Goal: Transaction & Acquisition: Purchase product/service

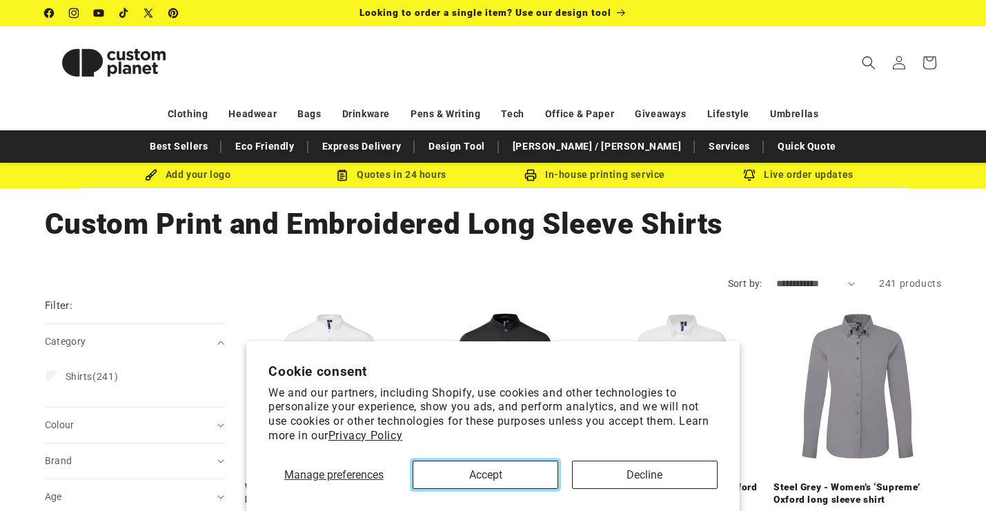
click at [511, 483] on button "Accept" at bounding box center [486, 475] width 146 height 28
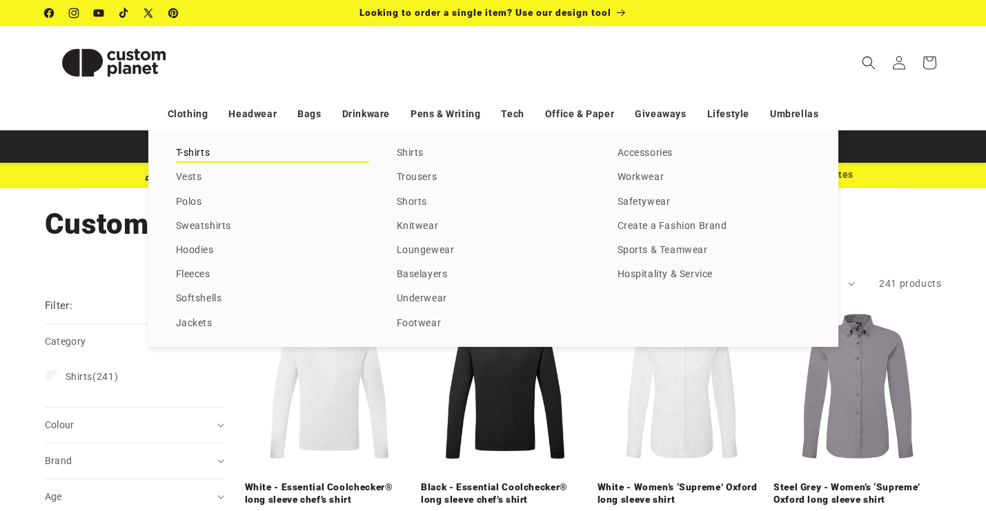
click at [197, 149] on link "T-shirts" at bounding box center [272, 153] width 193 height 19
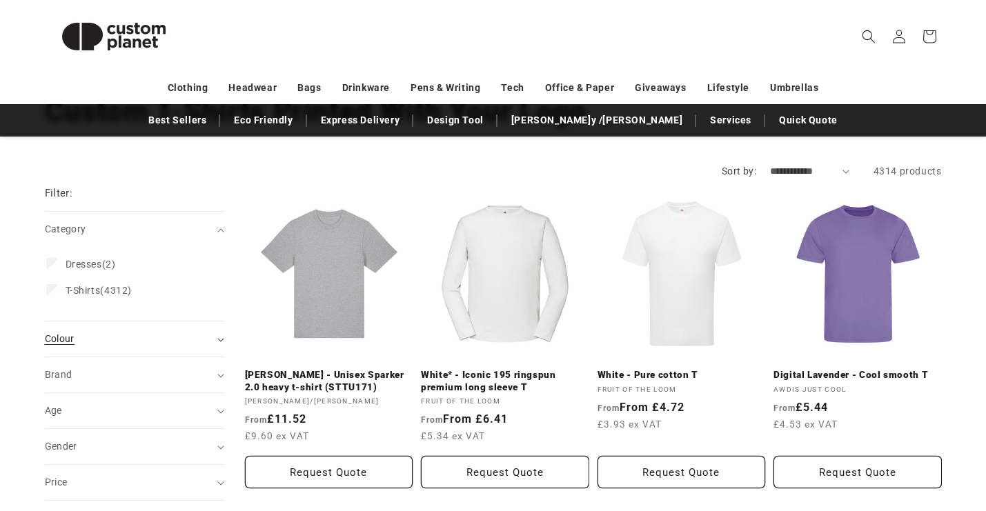
click at [116, 344] on div "Colour (0)" at bounding box center [129, 339] width 168 height 14
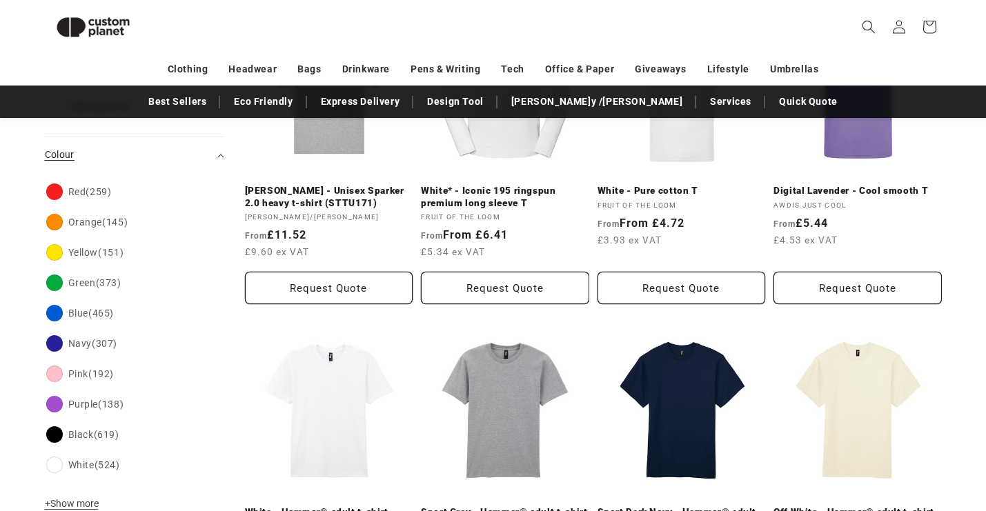
scroll to position [277, 0]
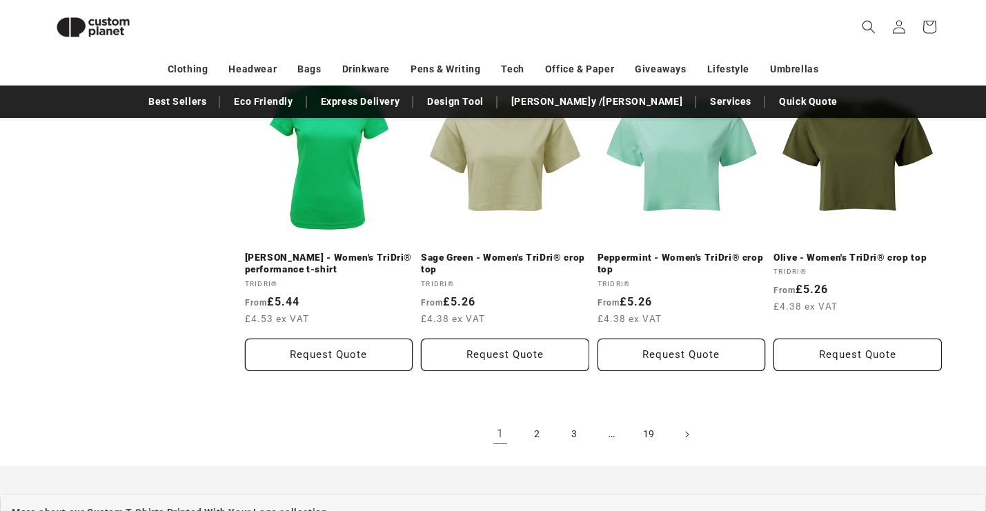
scroll to position [1618, 0]
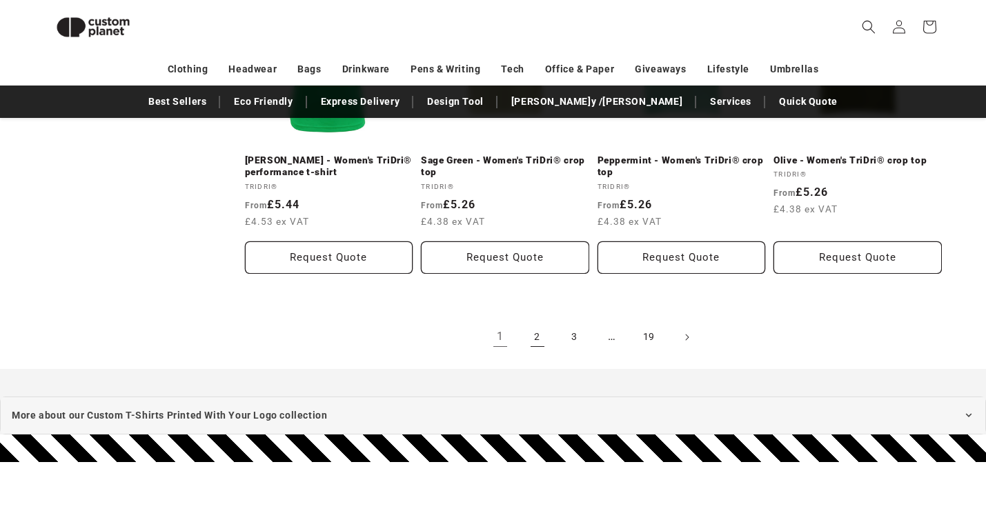
click at [535, 326] on link "2" at bounding box center [537, 337] width 30 height 30
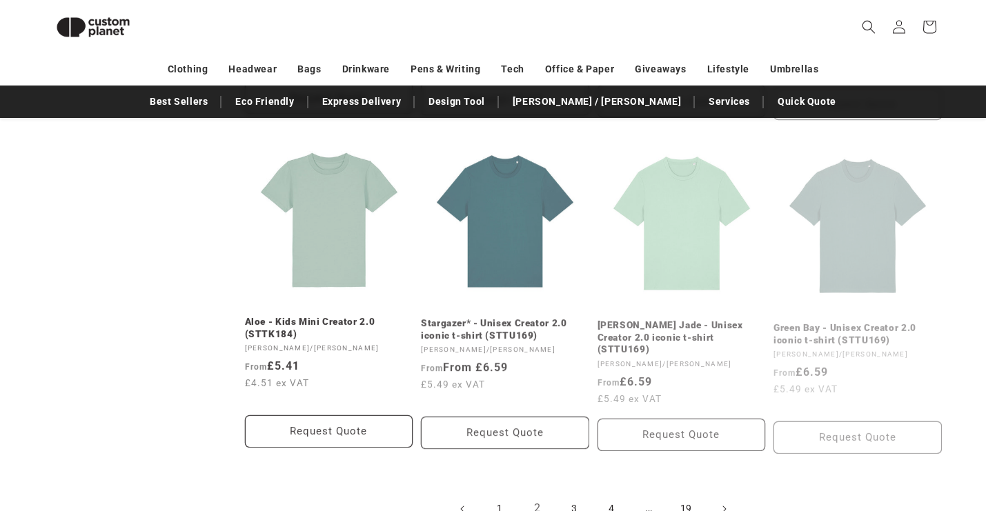
scroll to position [1442, 0]
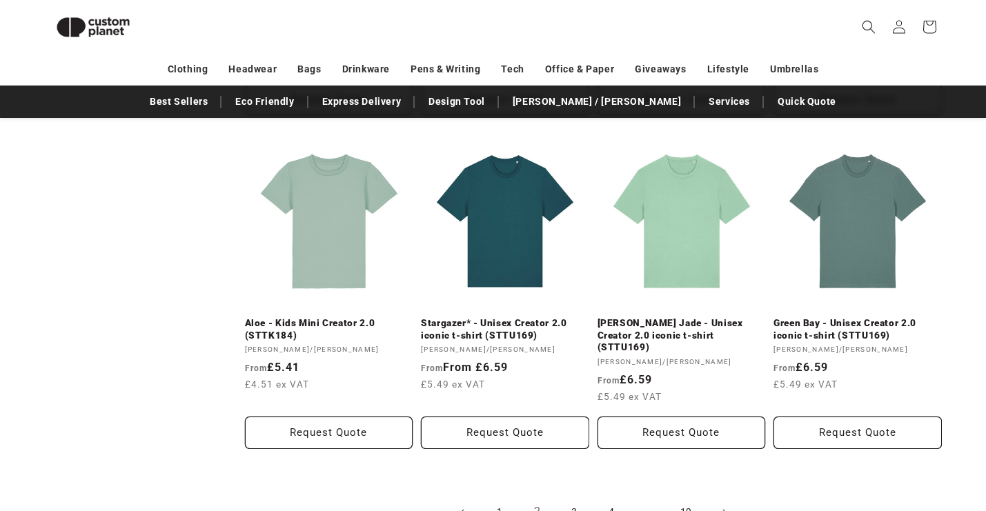
click at [568, 497] on link "3" at bounding box center [574, 512] width 30 height 30
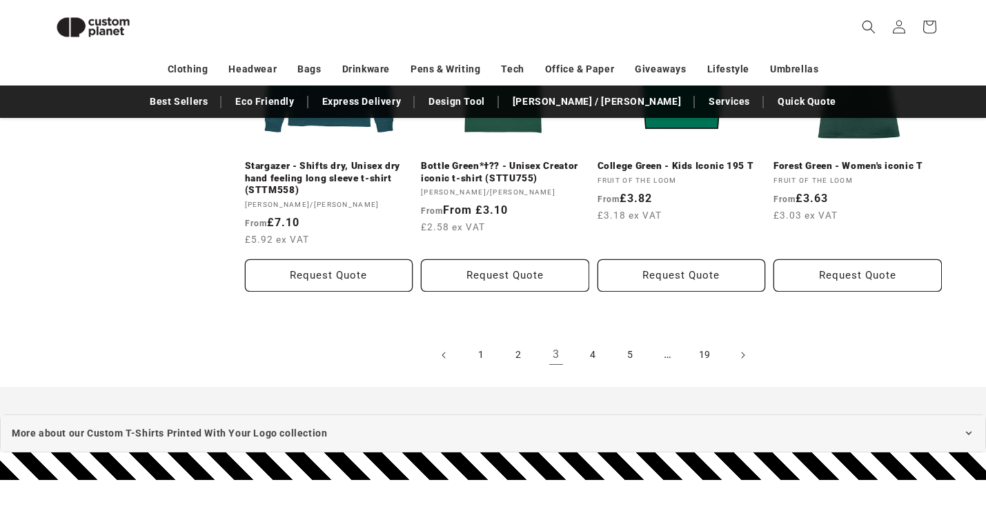
scroll to position [1606, 0]
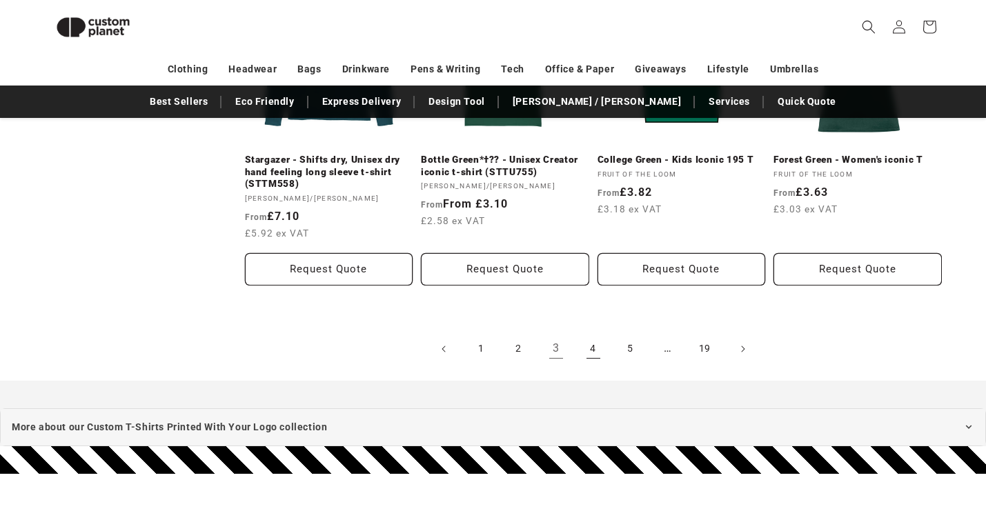
click at [595, 336] on link "4" at bounding box center [593, 349] width 30 height 30
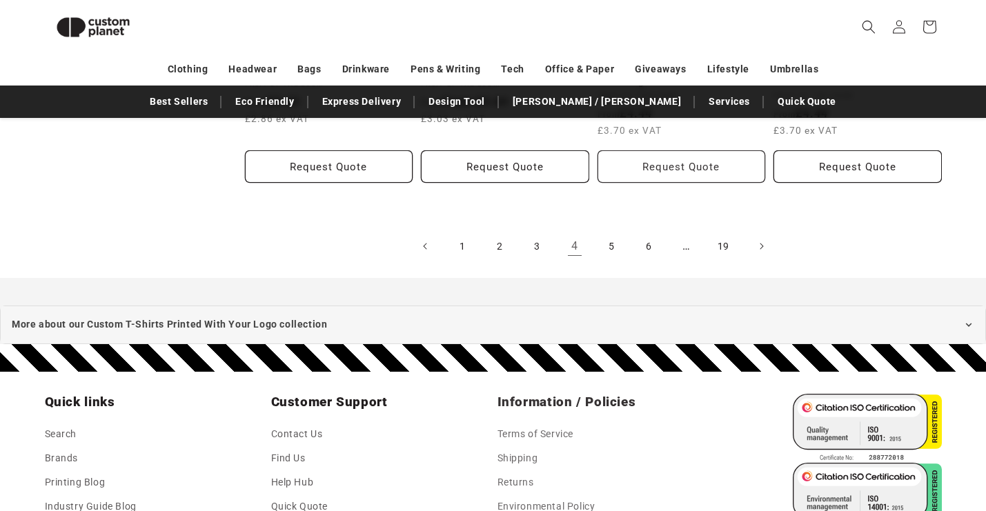
scroll to position [1666, 0]
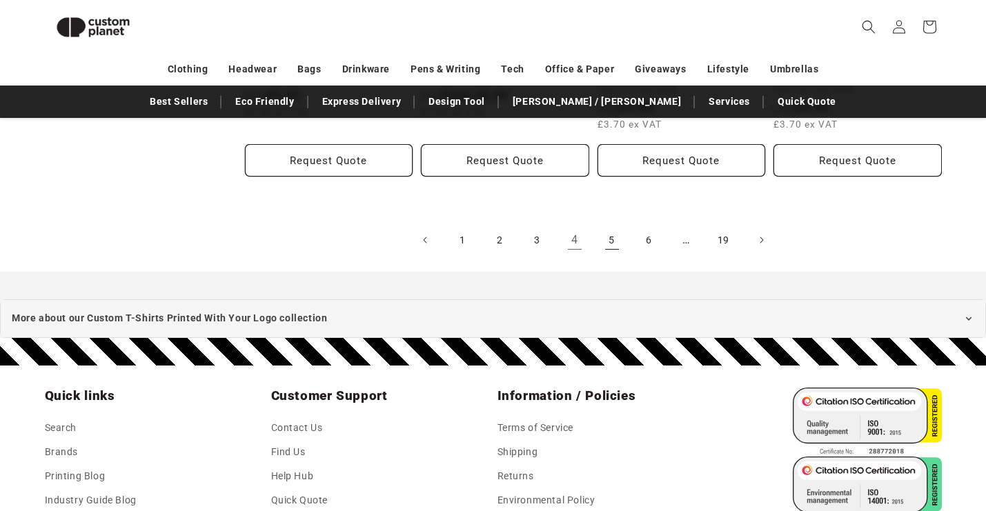
click at [614, 244] on link "5" at bounding box center [612, 240] width 30 height 30
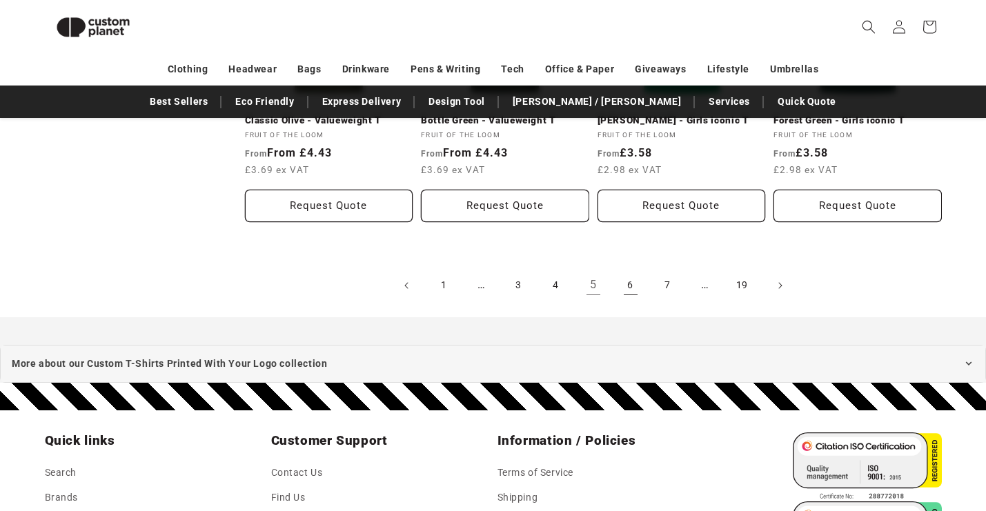
scroll to position [1609, 0]
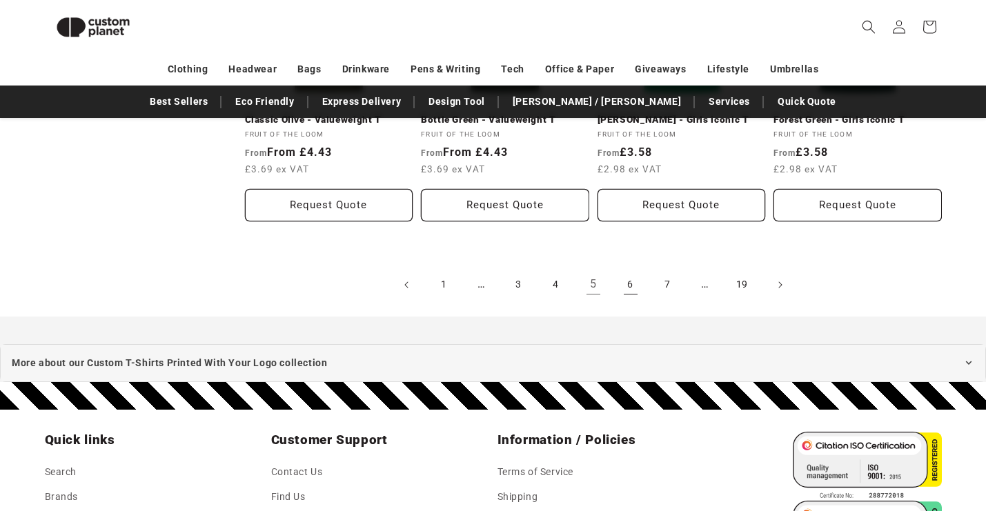
click at [632, 292] on link "6" at bounding box center [630, 285] width 30 height 30
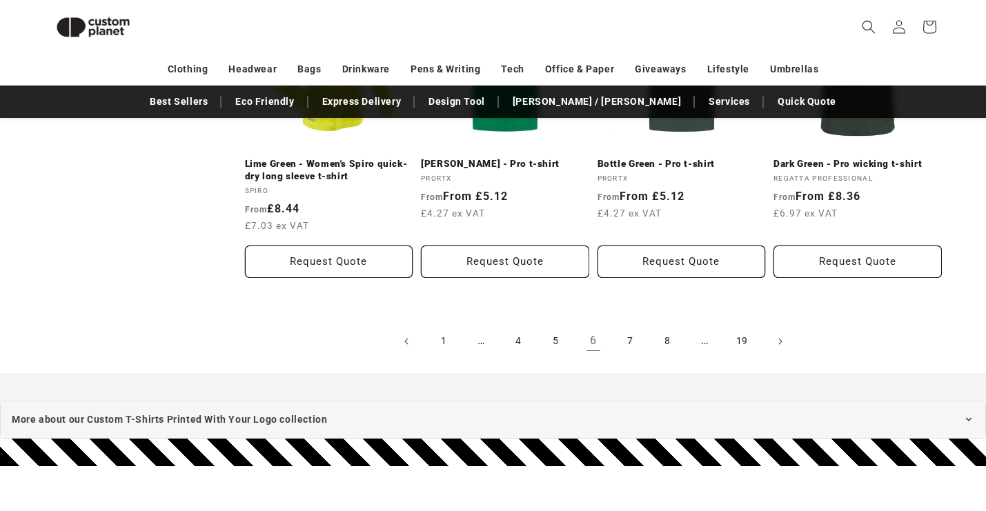
scroll to position [1591, 0]
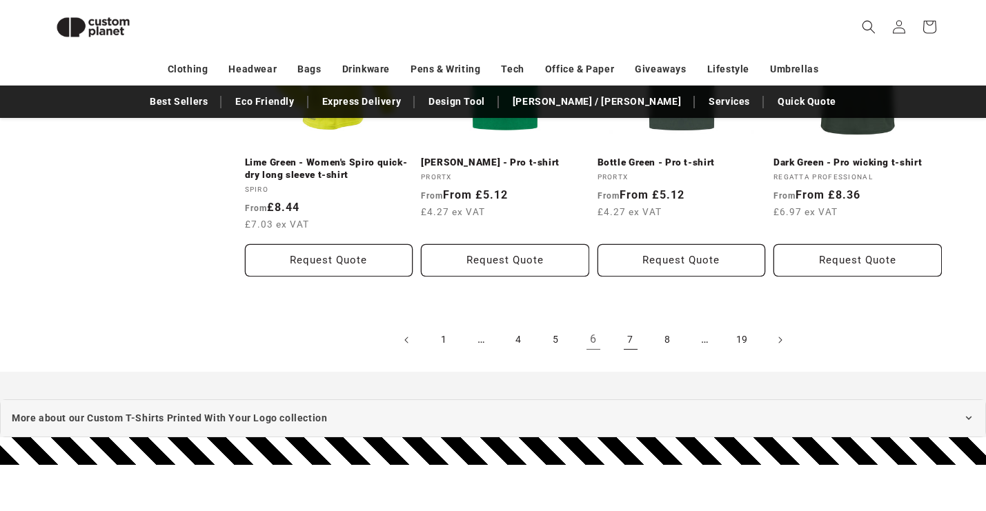
click at [626, 335] on link "7" at bounding box center [630, 340] width 30 height 30
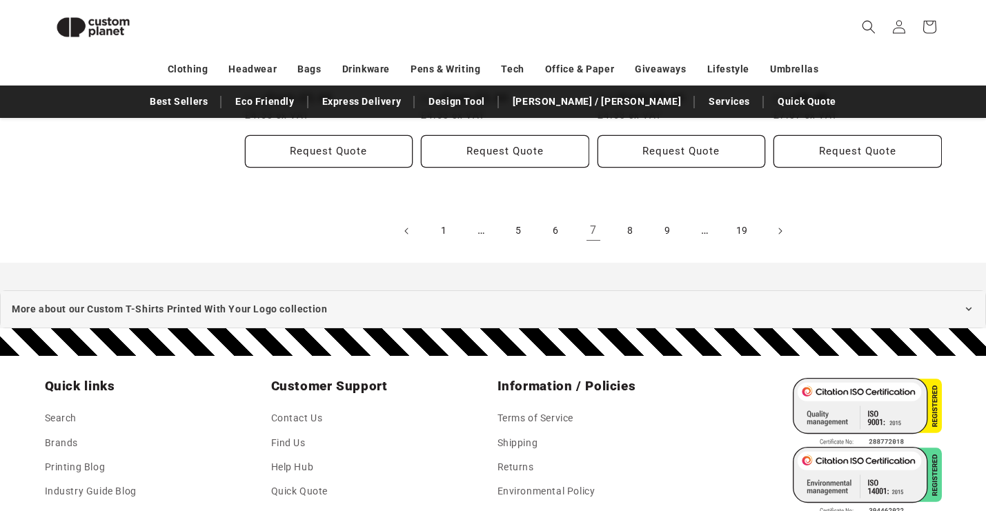
scroll to position [1667, 0]
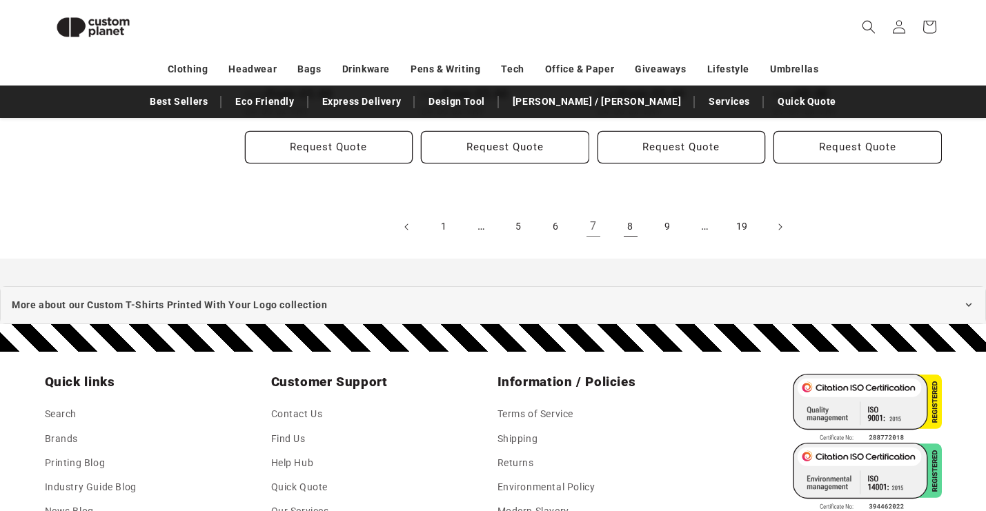
click at [626, 236] on link "8" at bounding box center [630, 227] width 30 height 30
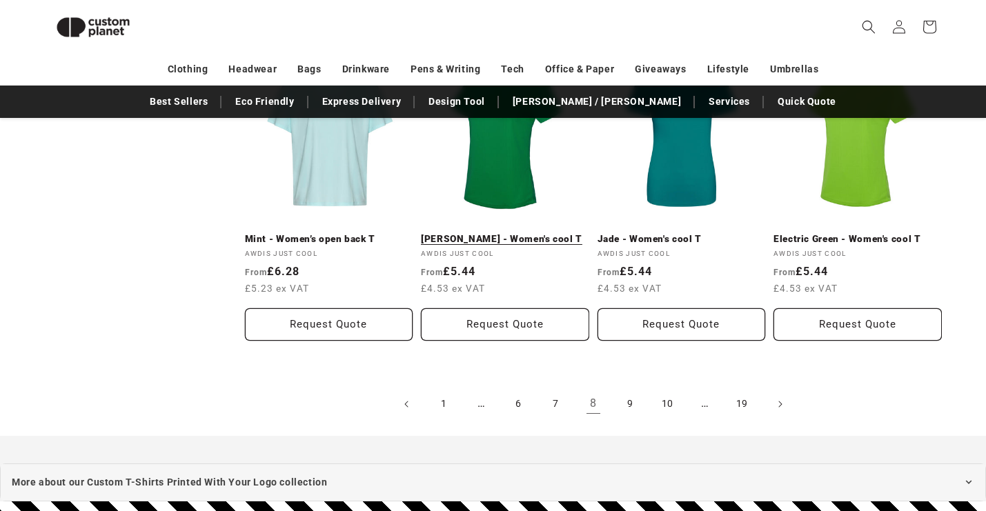
scroll to position [1491, 0]
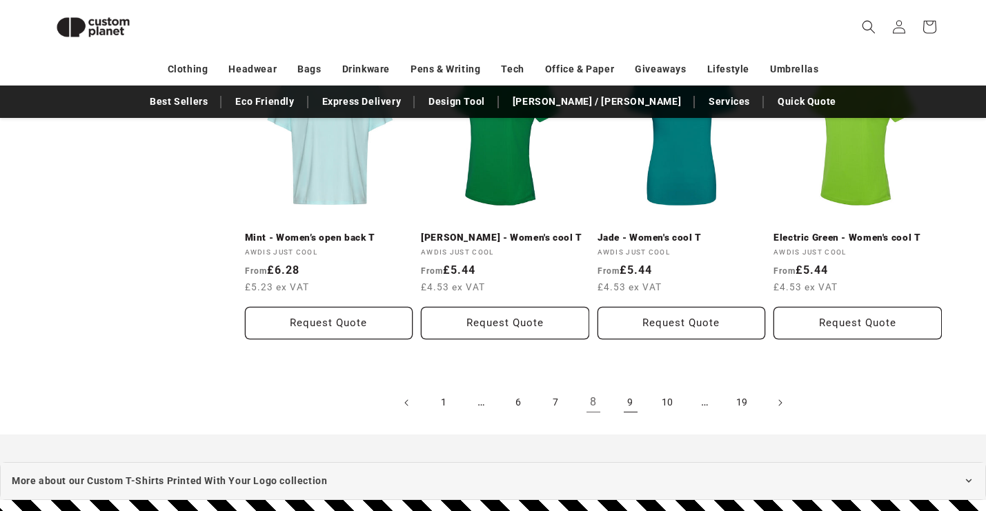
click at [635, 405] on link "9" at bounding box center [630, 403] width 30 height 30
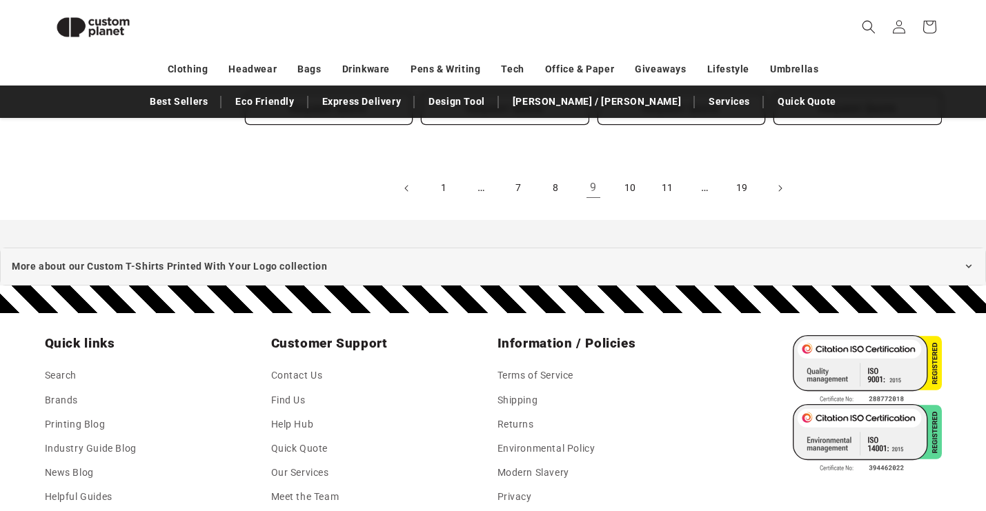
scroll to position [1613, 0]
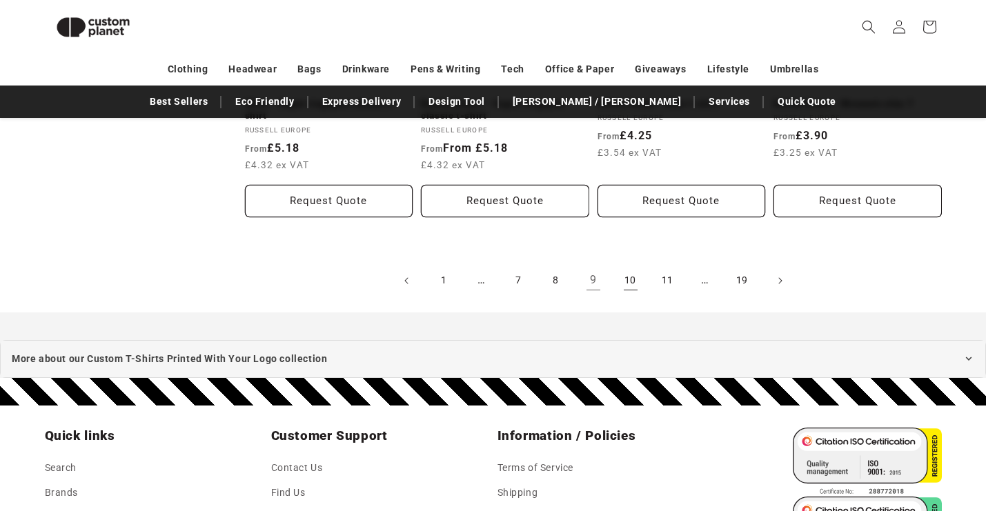
click at [628, 279] on link "10" at bounding box center [630, 281] width 30 height 30
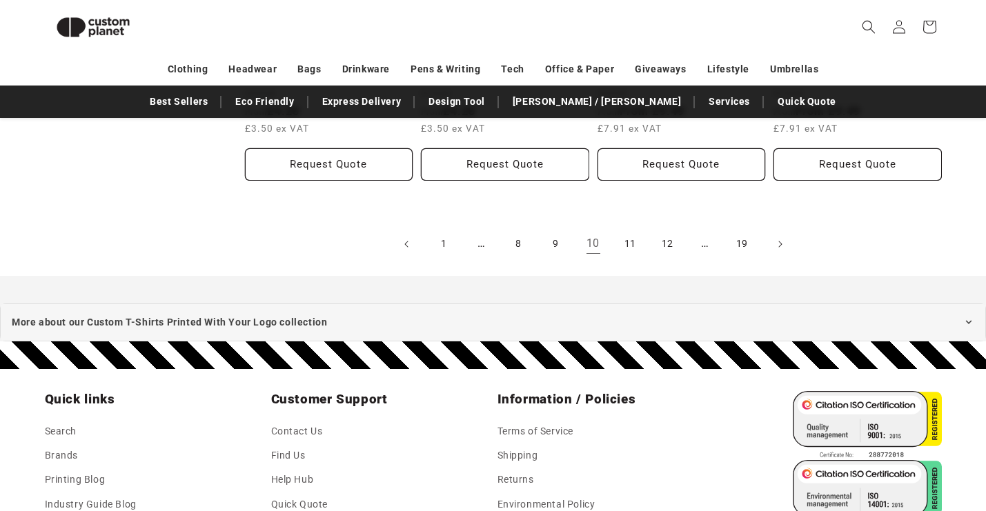
scroll to position [1660, 0]
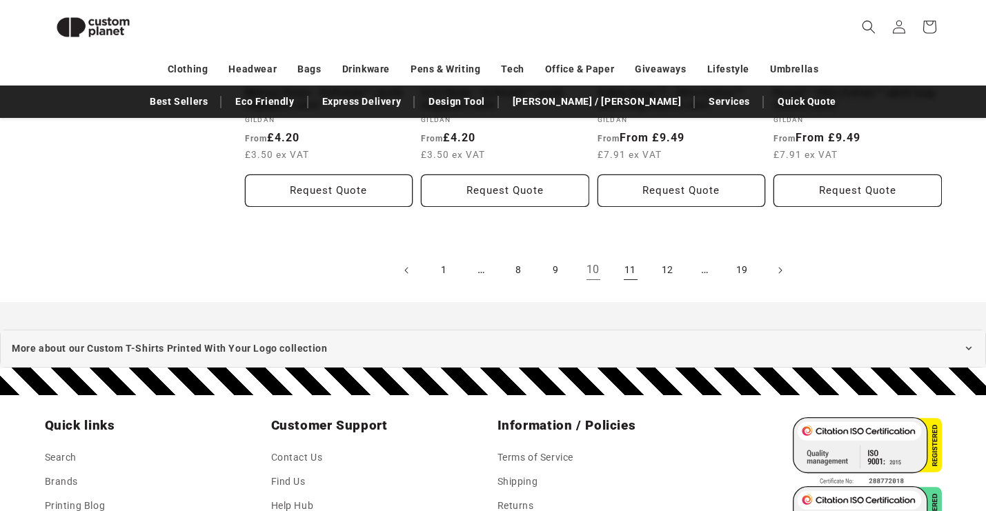
click at [628, 261] on link "11" at bounding box center [630, 270] width 30 height 30
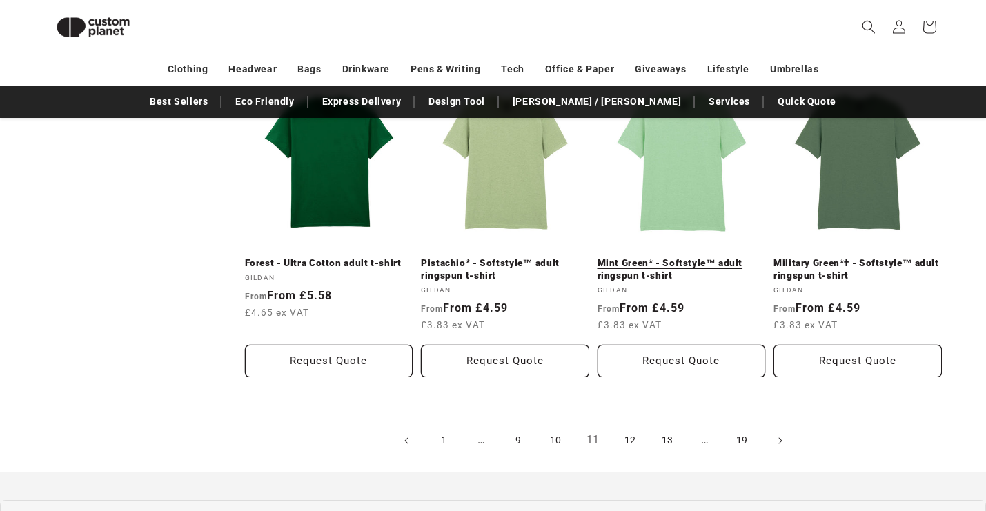
scroll to position [1652, 0]
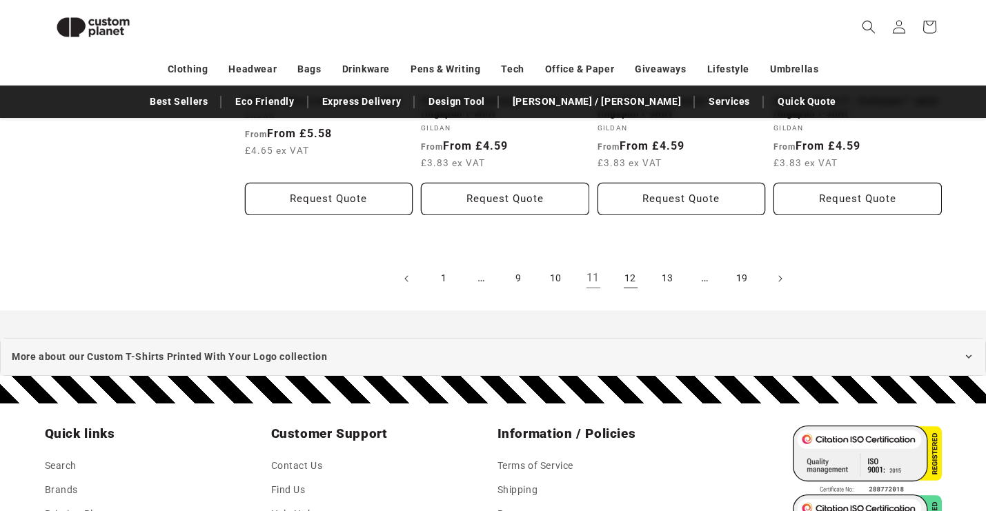
click at [639, 280] on link "12" at bounding box center [630, 279] width 30 height 30
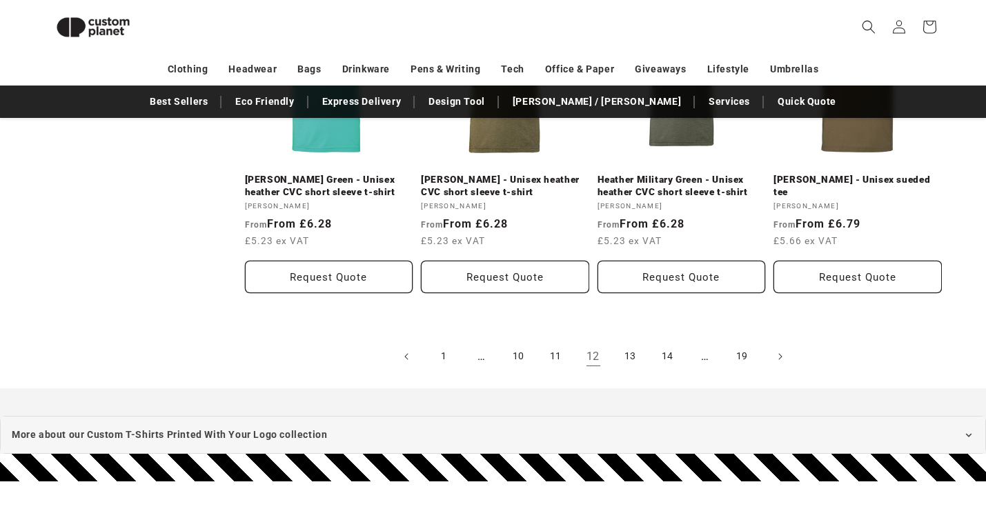
scroll to position [1589, 0]
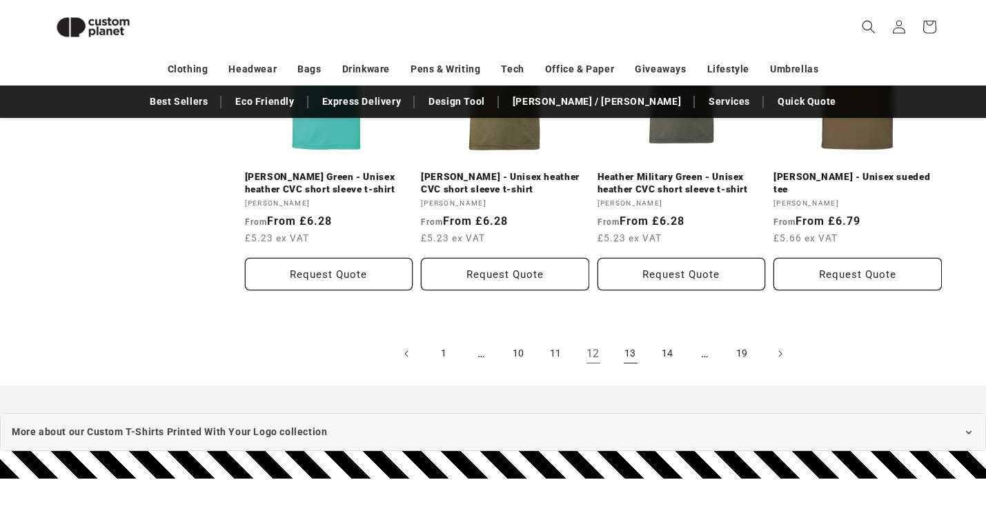
click at [626, 342] on link "13" at bounding box center [630, 354] width 30 height 30
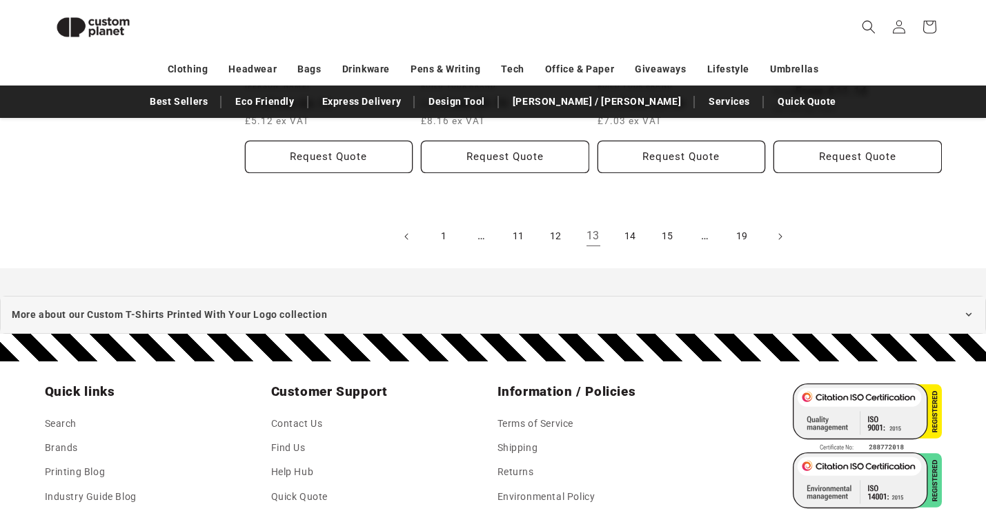
scroll to position [1680, 0]
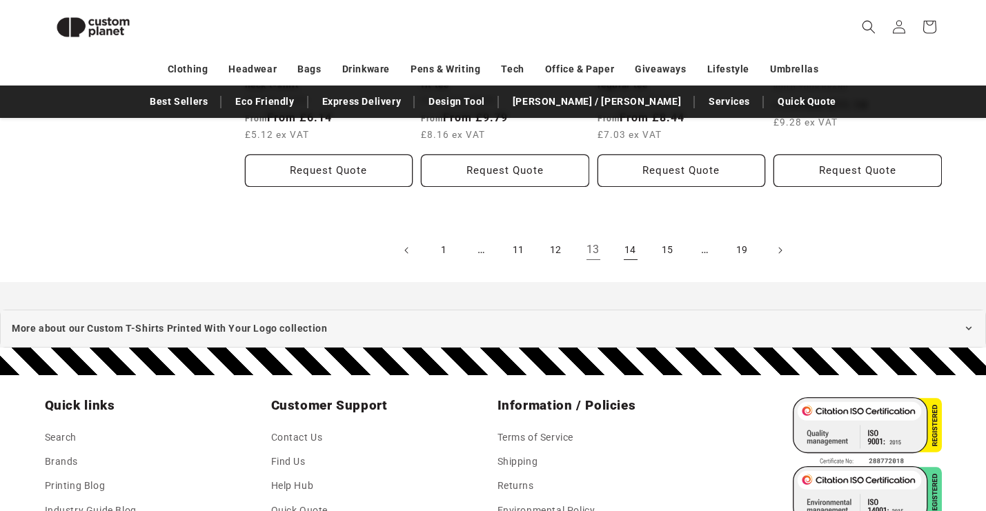
click at [628, 252] on link "14" at bounding box center [630, 250] width 30 height 30
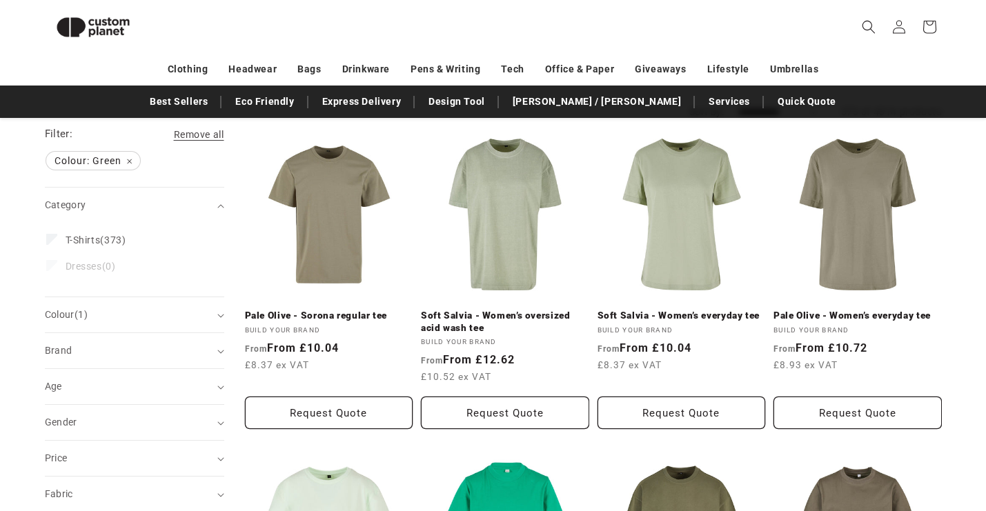
scroll to position [151, 0]
